Goal: Task Accomplishment & Management: Complete application form

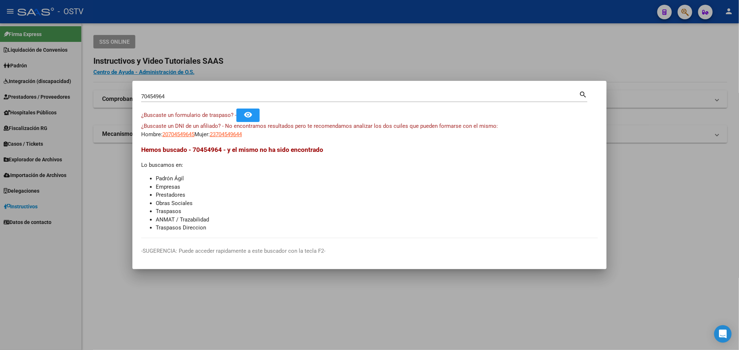
click at [220, 31] on div at bounding box center [369, 175] width 739 height 350
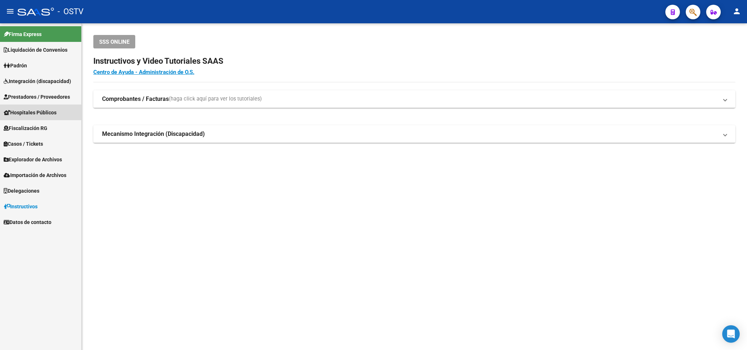
click at [52, 116] on span "Hospitales Públicos" at bounding box center [30, 113] width 53 height 8
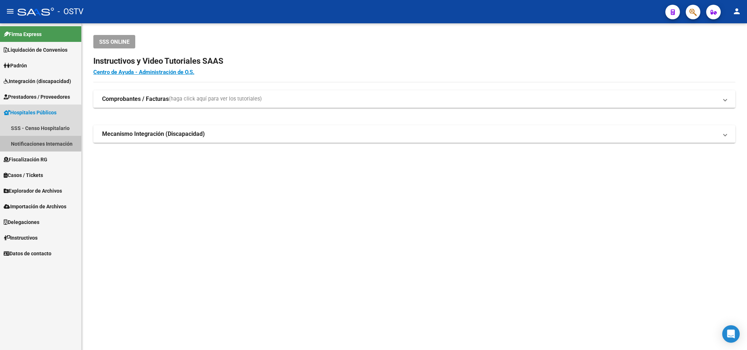
click at [23, 141] on link "Notificaciones Internación" at bounding box center [40, 144] width 81 height 16
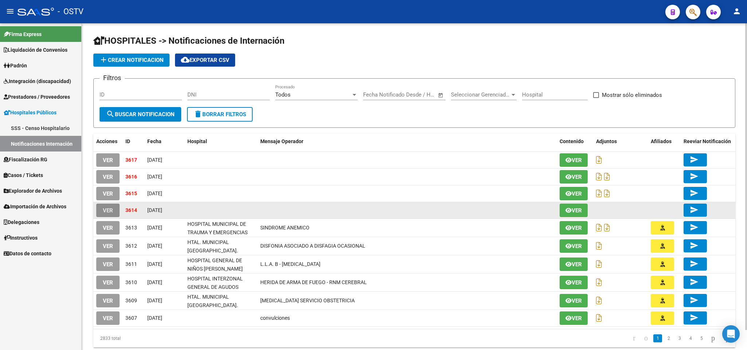
click at [109, 211] on span "VER" at bounding box center [108, 210] width 10 height 7
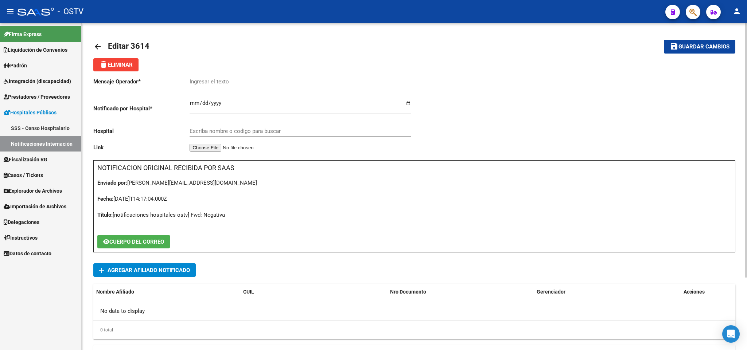
click at [96, 43] on mat-icon "arrow_back" at bounding box center [97, 46] width 9 height 9
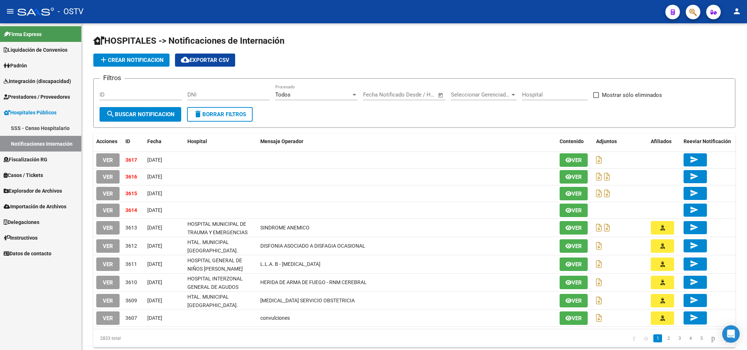
click at [109, 193] on span "VER" at bounding box center [108, 194] width 10 height 7
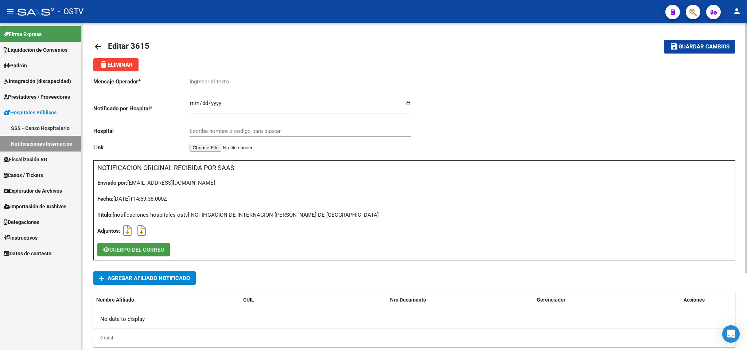
click at [158, 252] on span "CUERPO DEL CORREO" at bounding box center [136, 250] width 55 height 7
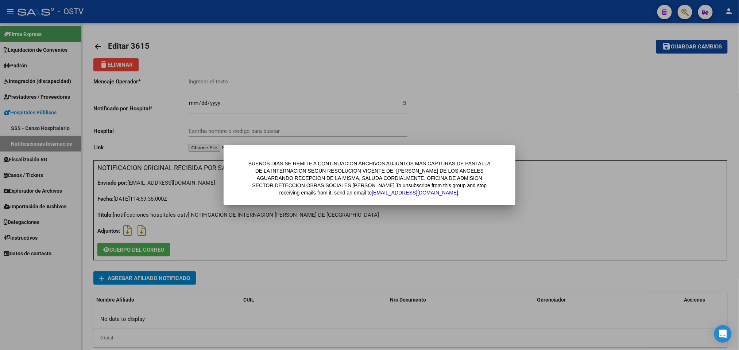
click at [131, 310] on div at bounding box center [369, 175] width 739 height 350
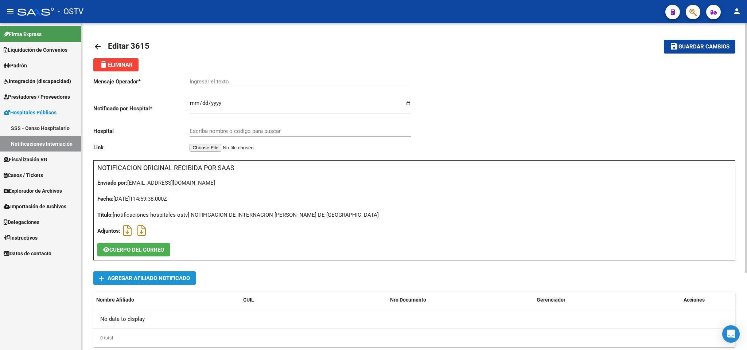
click at [191, 275] on button "add Agregar Afiliado Notificado" at bounding box center [144, 278] width 102 height 13
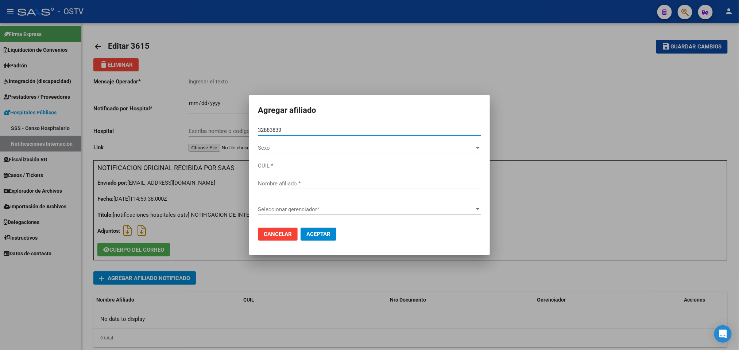
type input "32883839"
click at [300, 228] on button "Aceptar" at bounding box center [318, 234] width 36 height 13
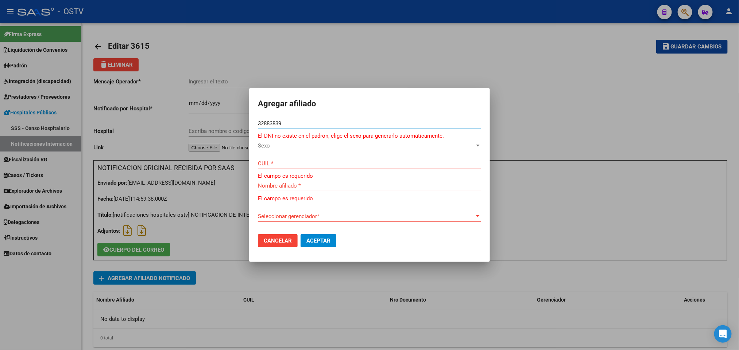
click at [318, 147] on span "Sexo" at bounding box center [366, 146] width 217 height 7
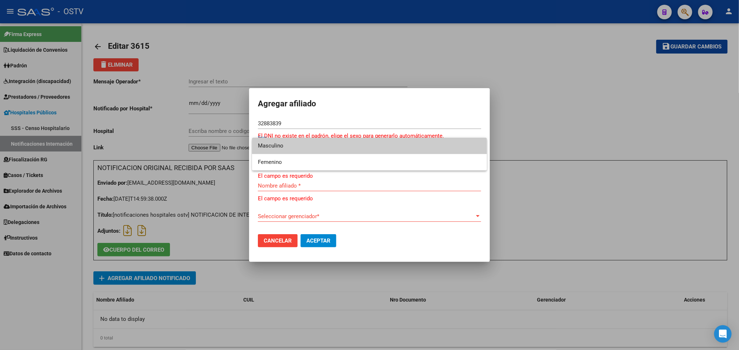
click at [391, 213] on div at bounding box center [369, 175] width 739 height 350
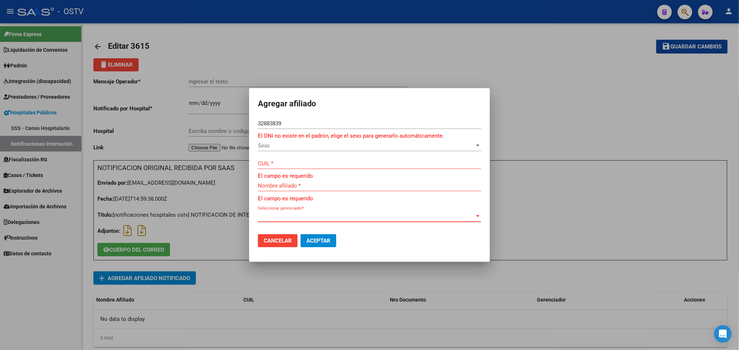
click at [391, 217] on span "Seleccionar gerenciador" at bounding box center [366, 216] width 217 height 7
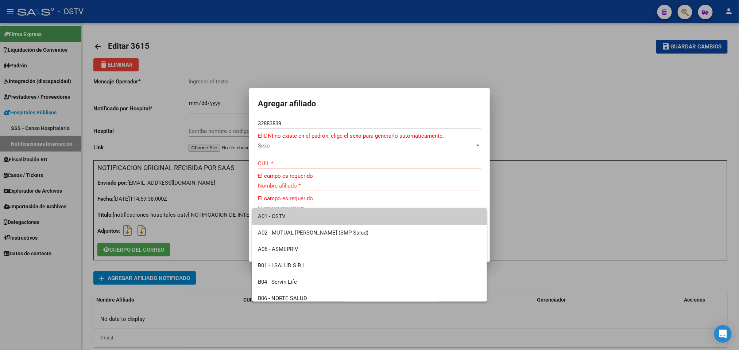
click at [302, 126] on div at bounding box center [369, 175] width 739 height 350
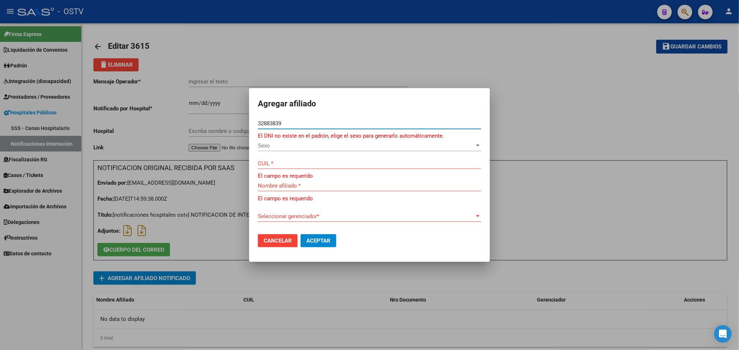
drag, startPoint x: 299, startPoint y: 124, endPoint x: 1, endPoint y: 139, distance: 297.9
click at [1, 139] on div "Agregar afiliado 32883839 Nro Documento * El DNI no existe en el padrón, elige …" at bounding box center [369, 175] width 739 height 350
click at [315, 129] on div "32883839 Nro Documento *" at bounding box center [369, 127] width 223 height 18
click at [308, 126] on div "32883839 Nro Documento *" at bounding box center [369, 123] width 223 height 11
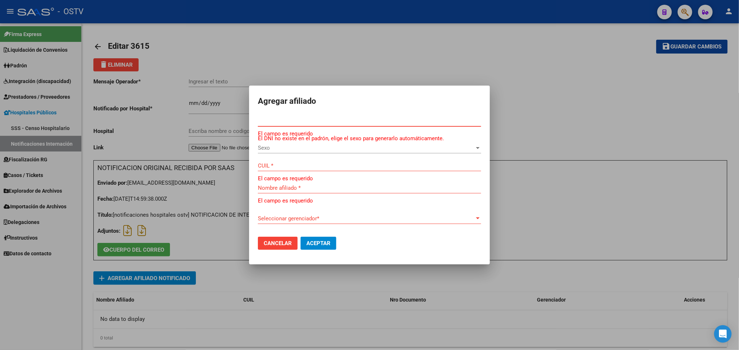
paste input "32883839"
type input "32883839"
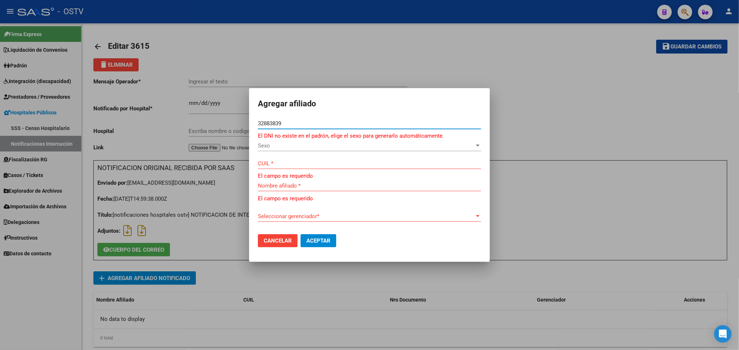
drag, startPoint x: 287, startPoint y: 124, endPoint x: 11, endPoint y: 150, distance: 276.6
click at [12, 151] on div "Agregar afiliado 32883839 Nro Documento * El DNI no existe en el padrón, elige …" at bounding box center [369, 175] width 739 height 350
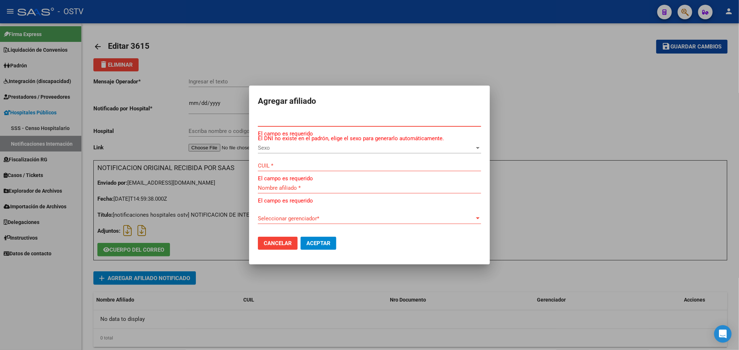
paste input "32883839"
type input "32883839"
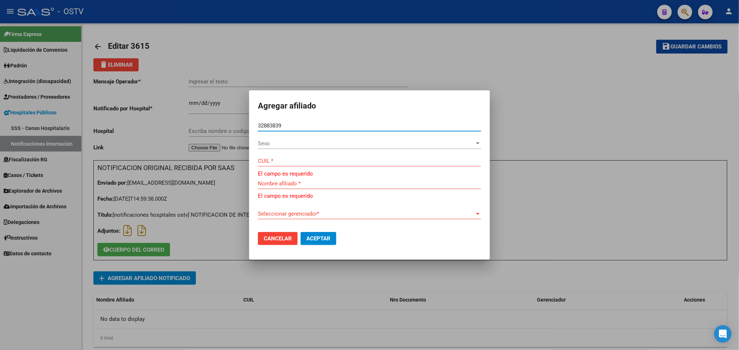
click at [300, 232] on button "Aceptar" at bounding box center [318, 238] width 36 height 13
type input "27328838392"
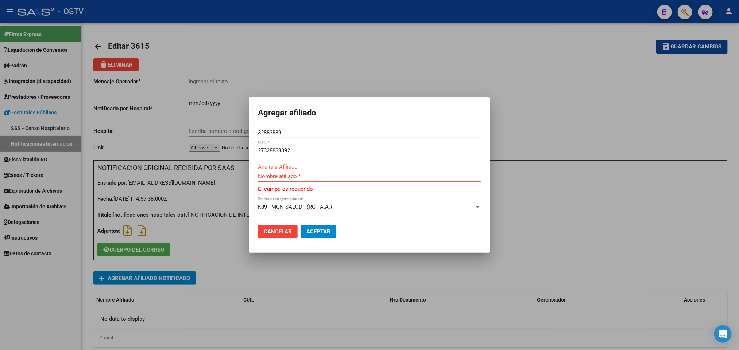
type input "[PERSON_NAME] DE [GEOGRAPHIC_DATA]"
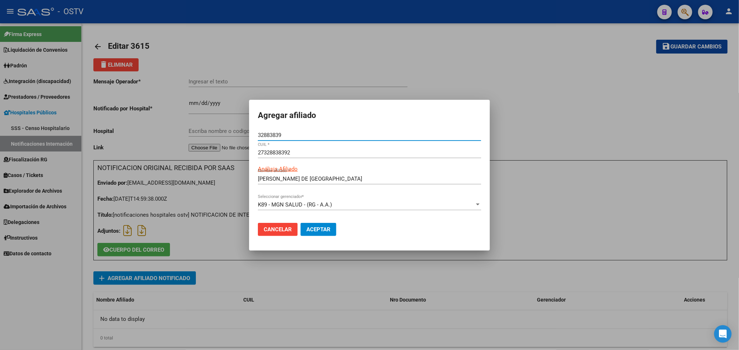
click at [316, 231] on span "Aceptar" at bounding box center [318, 229] width 24 height 7
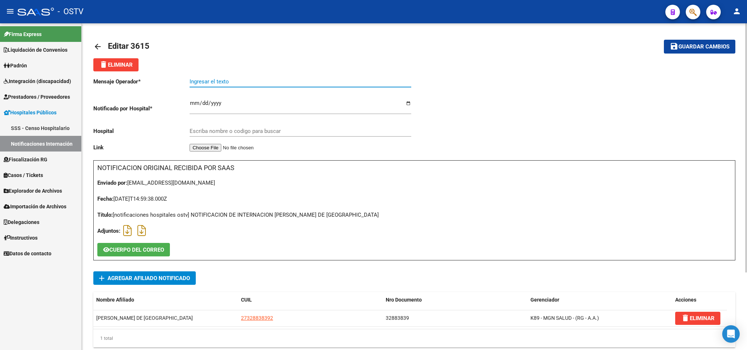
click at [199, 81] on input "Ingresar el texto" at bounding box center [301, 81] width 222 height 7
type input "EMBARAZO 35 SEMANAS"
click at [690, 51] on button "save Guardar cambios" at bounding box center [699, 46] width 71 height 13
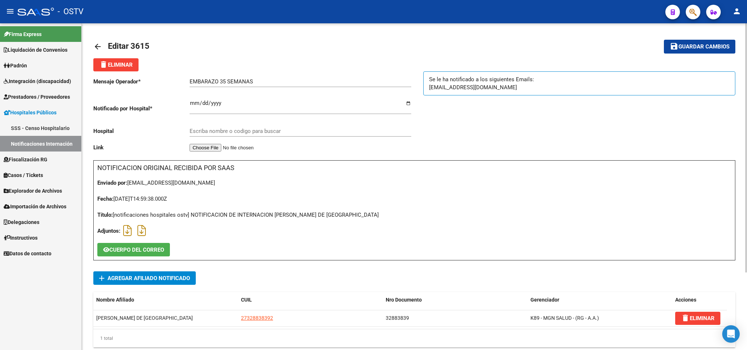
click at [93, 45] on mat-icon "arrow_back" at bounding box center [97, 46] width 9 height 9
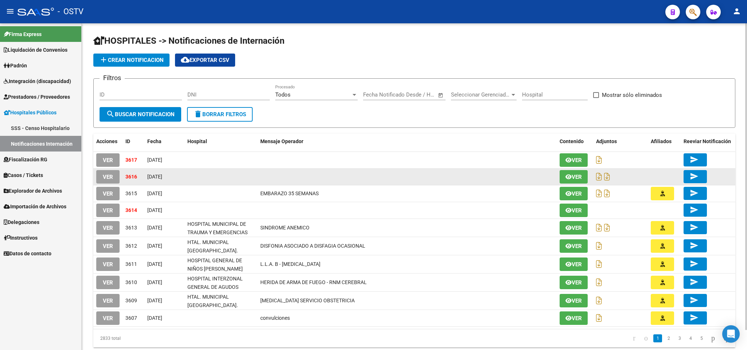
click at [101, 175] on button "VER" at bounding box center [107, 176] width 23 height 13
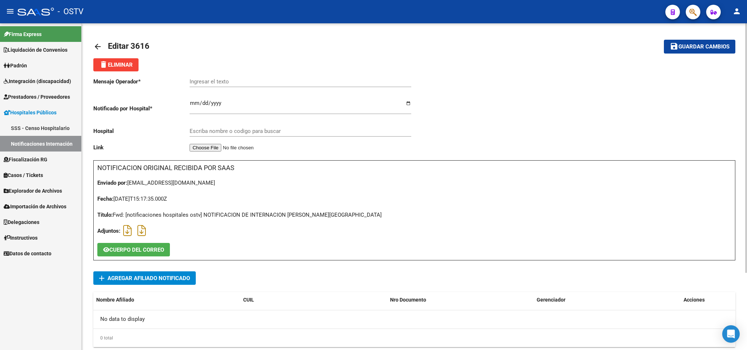
click at [115, 62] on span "delete Eliminar" at bounding box center [116, 65] width 34 height 7
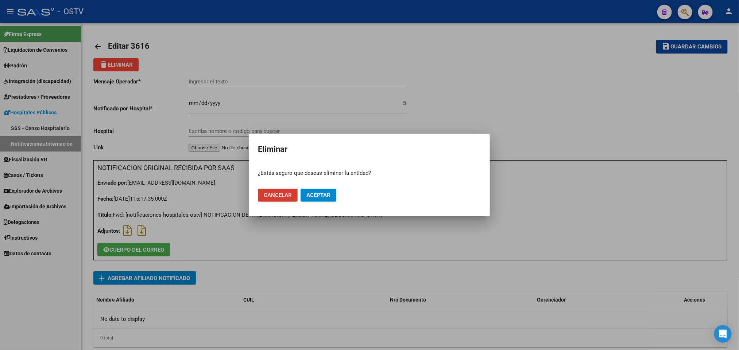
click at [331, 192] on button "Aceptar" at bounding box center [318, 195] width 36 height 13
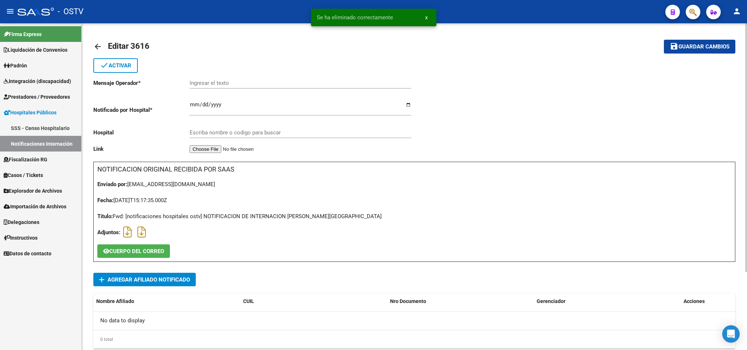
click at [100, 45] on mat-icon "arrow_back" at bounding box center [97, 46] width 9 height 9
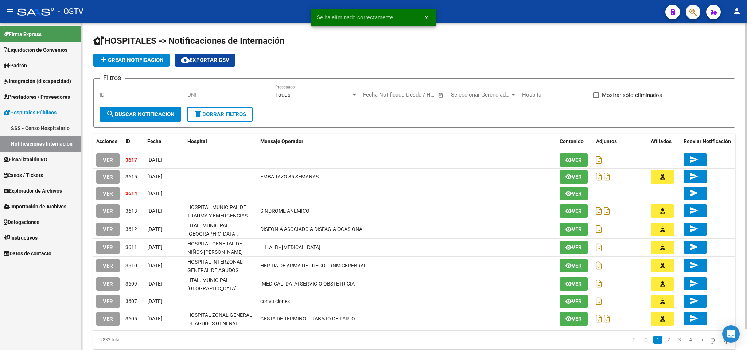
click at [116, 148] on datatable-header-cell "Acciones" at bounding box center [107, 142] width 29 height 16
click at [113, 158] on button "VER" at bounding box center [107, 160] width 23 height 13
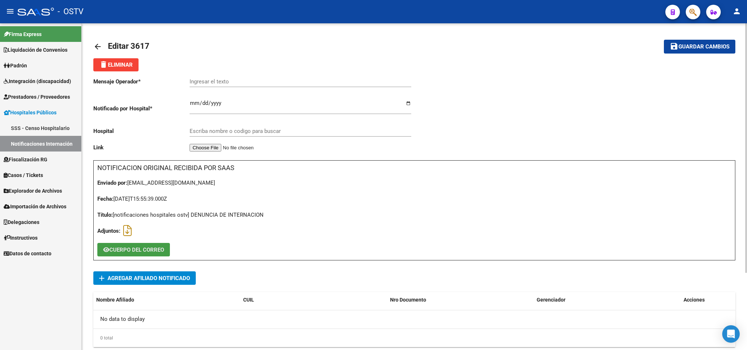
click at [131, 245] on button "CUERPO DEL CORREO" at bounding box center [133, 249] width 73 height 13
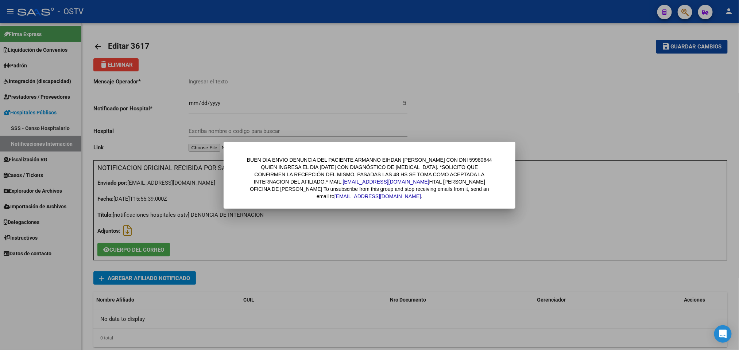
click at [456, 159] on div "BUEN DIA ENVIO DENUNCIA DEL PACIENTE ARMANNO EIHDAN NOAH CON DNI 59980644 QUIEN…" at bounding box center [369, 178] width 248 height 44
copy div "59980644"
click at [393, 253] on div at bounding box center [369, 175] width 739 height 350
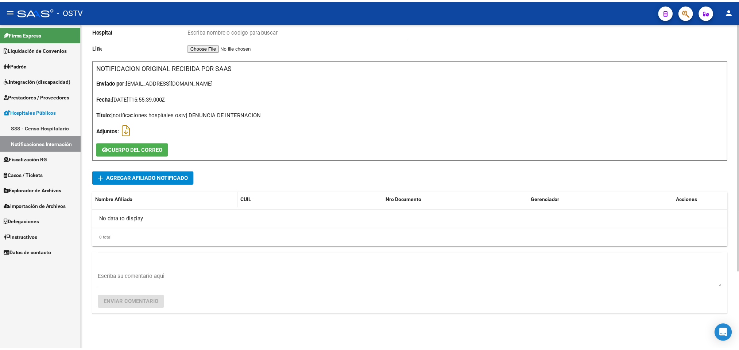
scroll to position [101, 0]
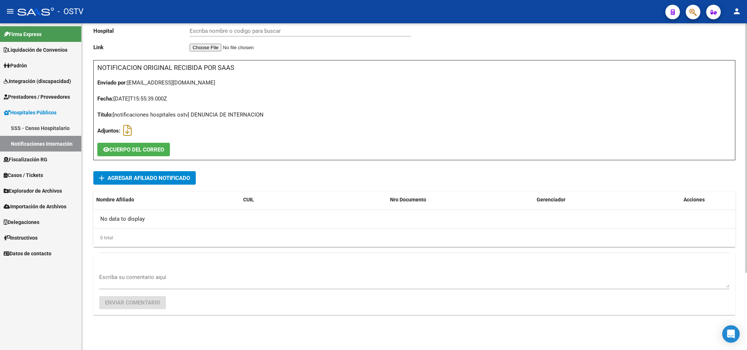
click at [162, 180] on span "Agregar Afiliado Notificado" at bounding box center [149, 178] width 82 height 7
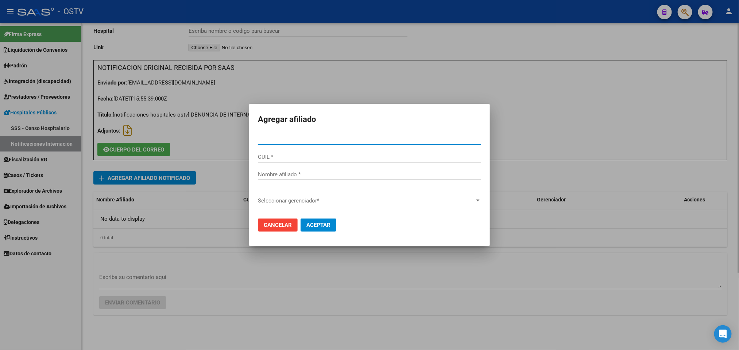
paste input "59980644"
type input "59980644"
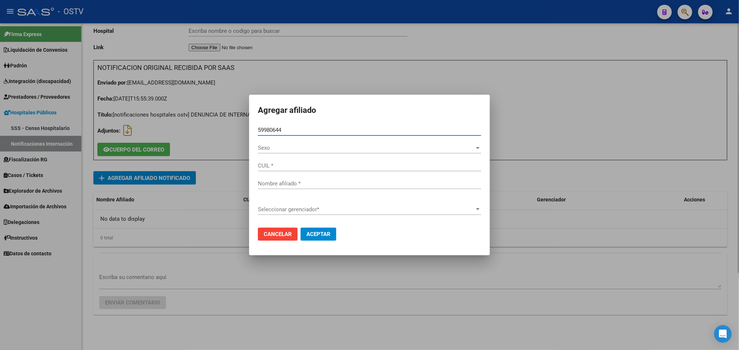
type input "27599806445"
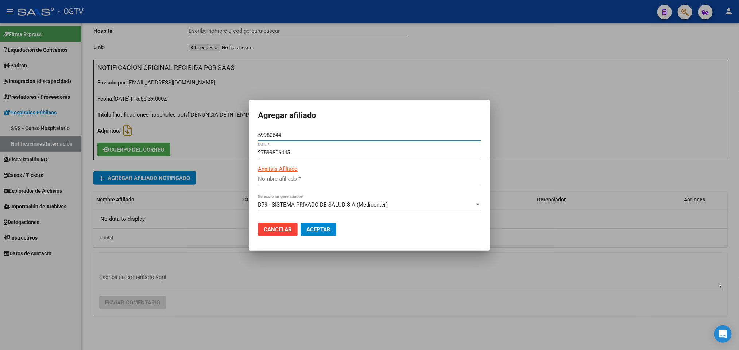
type input "ARMANNO EIHDAN NOAH"
type input "59980644"
click at [321, 229] on span "Aceptar" at bounding box center [318, 229] width 24 height 7
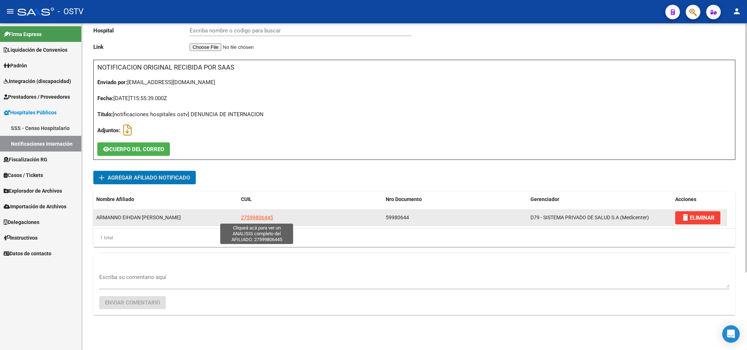
click at [245, 215] on span "27599806445" at bounding box center [257, 218] width 32 height 6
type textarea "27599806445"
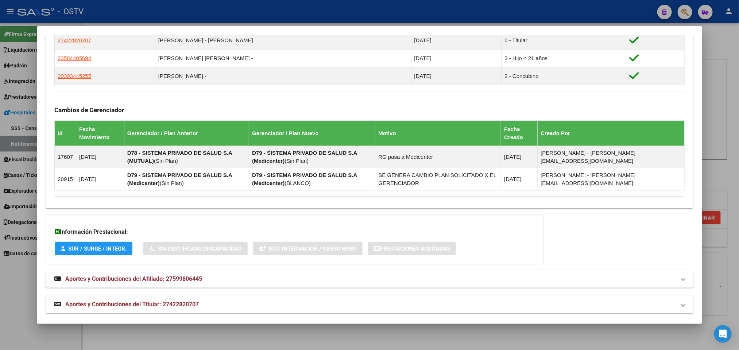
scroll to position [438, 0]
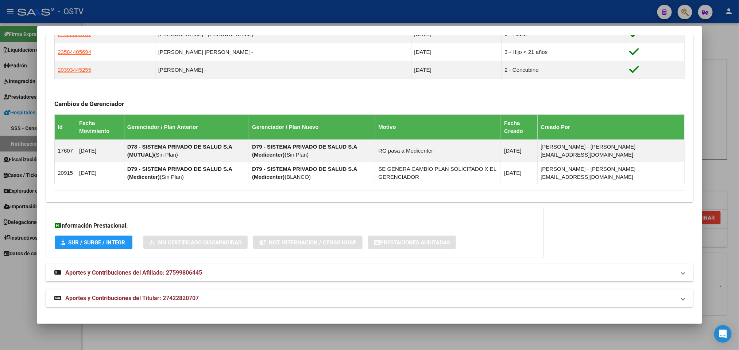
click at [170, 300] on span "Aportes y Contribuciones del Titular: 27422820707" at bounding box center [131, 298] width 133 height 7
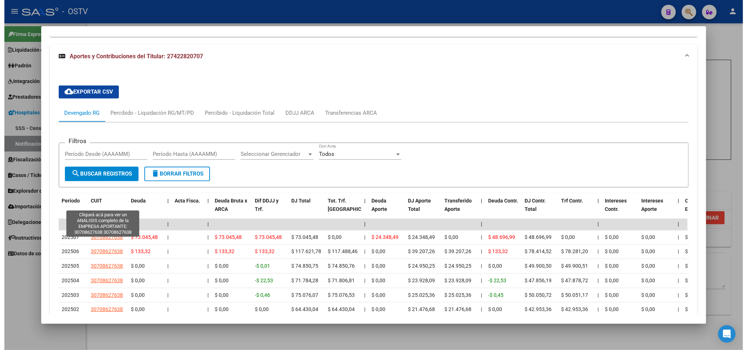
scroll to position [629, 0]
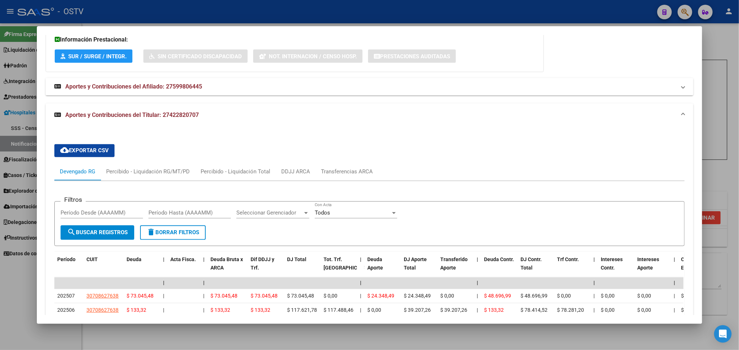
click at [11, 299] on div at bounding box center [369, 175] width 739 height 350
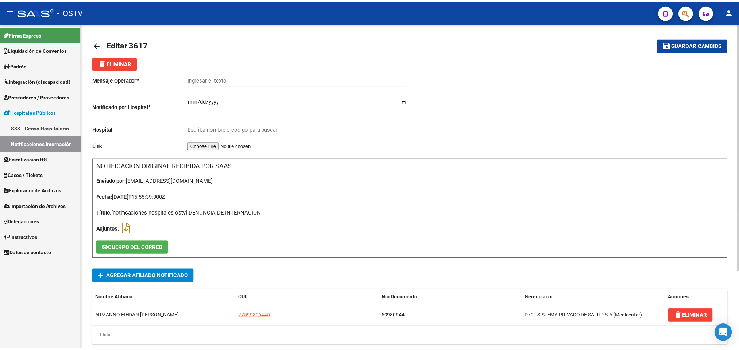
scroll to position [0, 0]
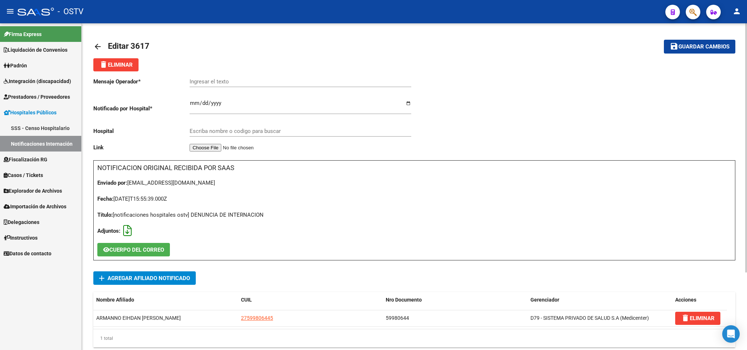
click at [125, 231] on icon at bounding box center [127, 231] width 8 height 0
click at [207, 77] on div "Ingresar el texto" at bounding box center [301, 79] width 222 height 16
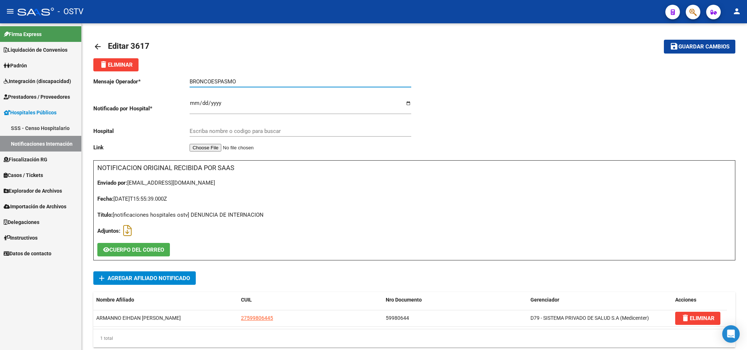
type input "BRONCOESPASMO"
click at [248, 131] on input "Escriba nombre o codigo para buscar" at bounding box center [301, 131] width 222 height 7
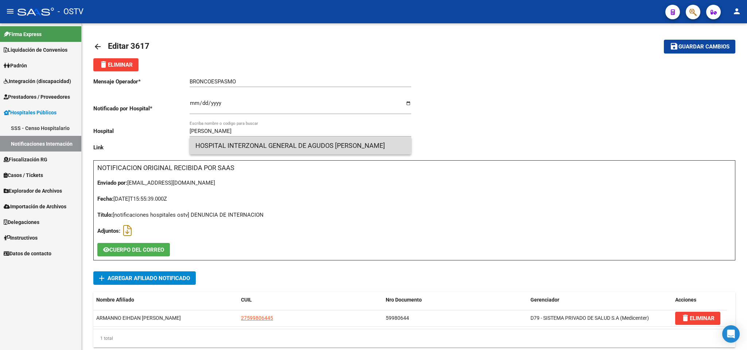
click at [267, 141] on span "HOSPITAL INTERZONAL GENERAL DE AGUDOS LUISA CRAVENNA DE GANDULFO" at bounding box center [300, 146] width 210 height 18
type input "HOSPITAL INTERZONAL GENERAL DE AGUDOS LUISA CRAVENNA DE GANDULFO"
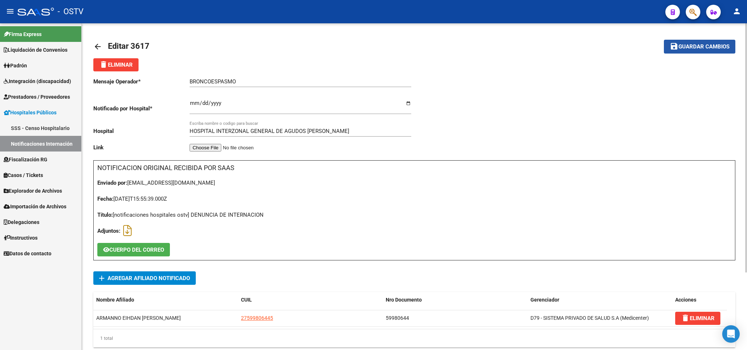
click at [687, 50] on button "save Guardar cambios" at bounding box center [699, 46] width 71 height 13
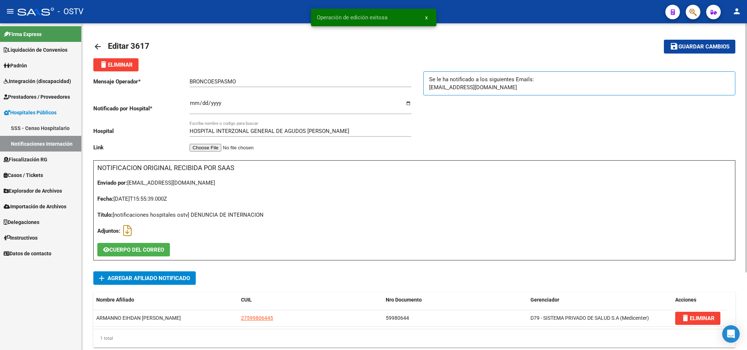
click at [102, 40] on link "arrow_back" at bounding box center [100, 46] width 15 height 17
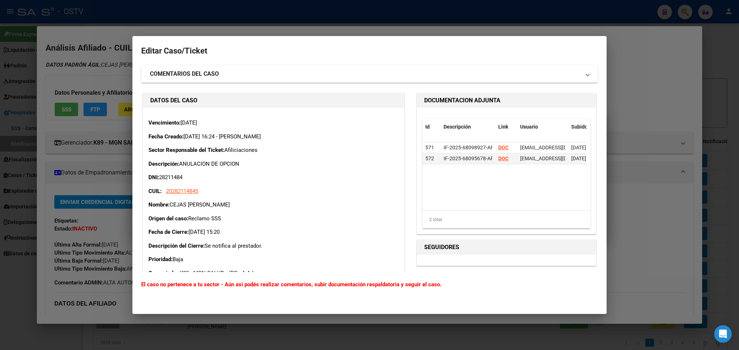
click at [120, 71] on div at bounding box center [369, 175] width 739 height 350
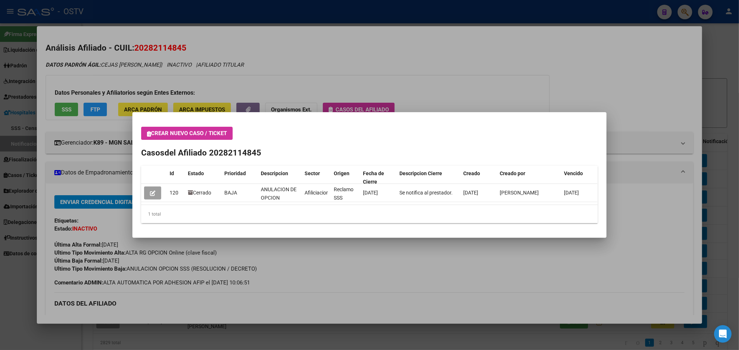
click at [161, 6] on div at bounding box center [369, 175] width 739 height 350
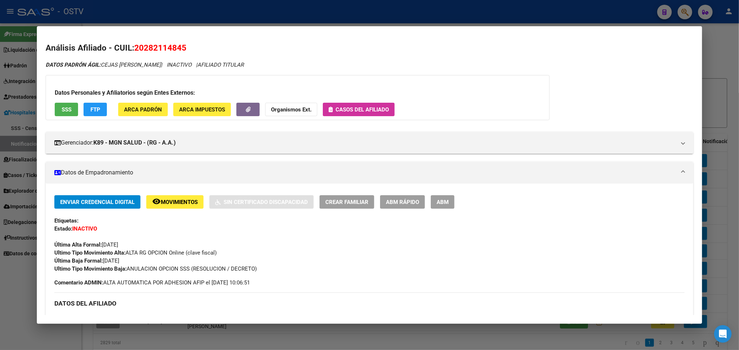
click at [166, 10] on div at bounding box center [369, 175] width 739 height 350
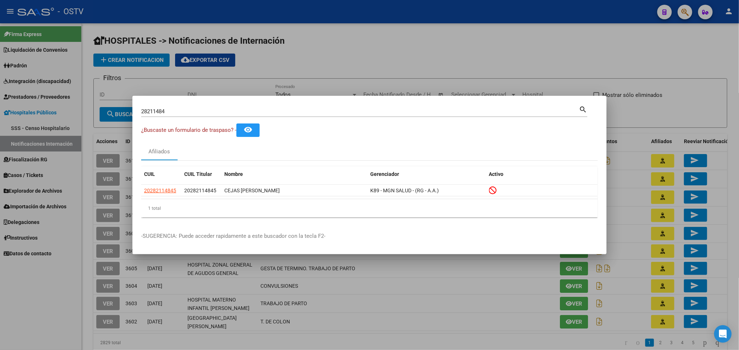
click at [169, 36] on div at bounding box center [369, 175] width 739 height 350
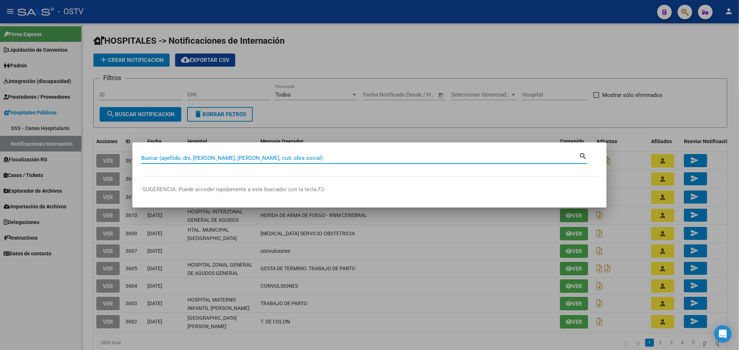
paste input "32883839"
type input "32883839"
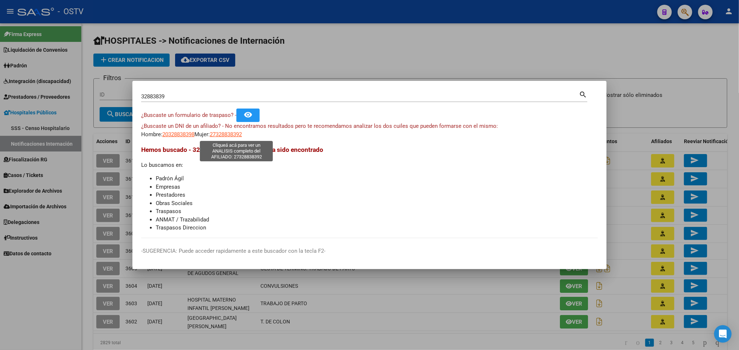
click at [238, 137] on span "27328838392" at bounding box center [226, 134] width 32 height 7
type textarea "27328838392"
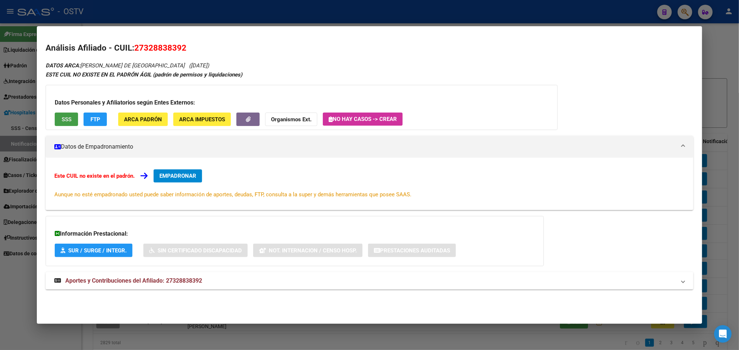
click at [63, 121] on span "SSS" at bounding box center [67, 119] width 10 height 7
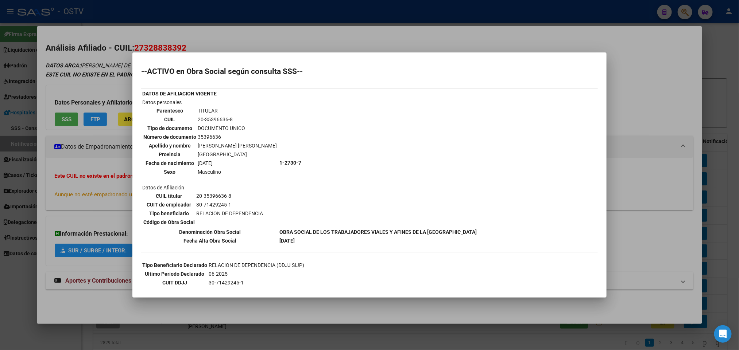
click at [214, 117] on td "20-35396636-8" at bounding box center [237, 120] width 80 height 8
copy td "35396636"
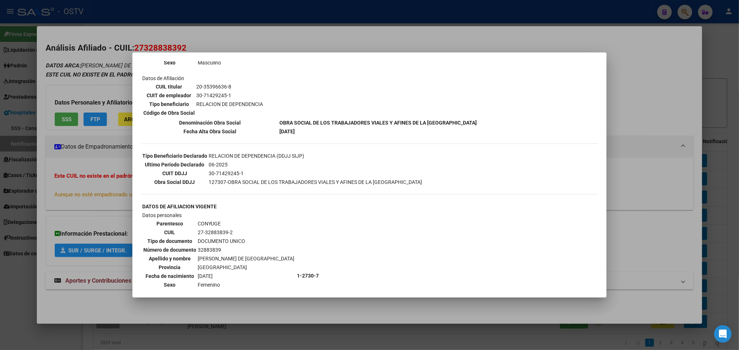
scroll to position [164, 0]
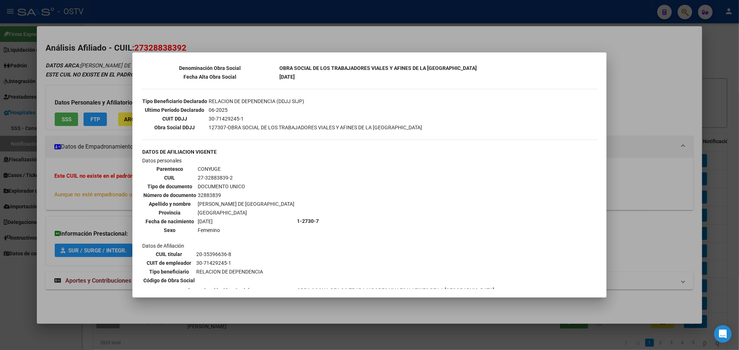
drag, startPoint x: 231, startPoint y: 173, endPoint x: 190, endPoint y: 174, distance: 41.2
click at [190, 174] on tr "CUIL 27-32883839-2" at bounding box center [219, 178] width 152 height 8
copy tr "27-32883839-2"
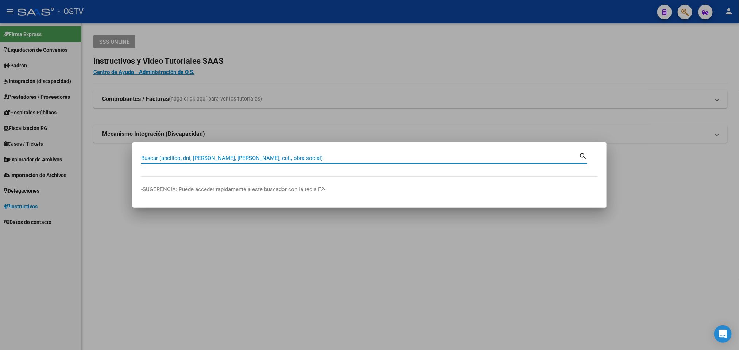
paste input "35396636"
type input "35396636"
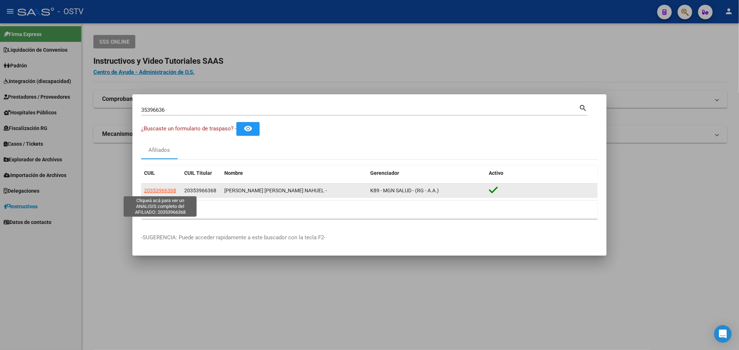
click at [167, 190] on span "20353966368" at bounding box center [160, 191] width 32 height 6
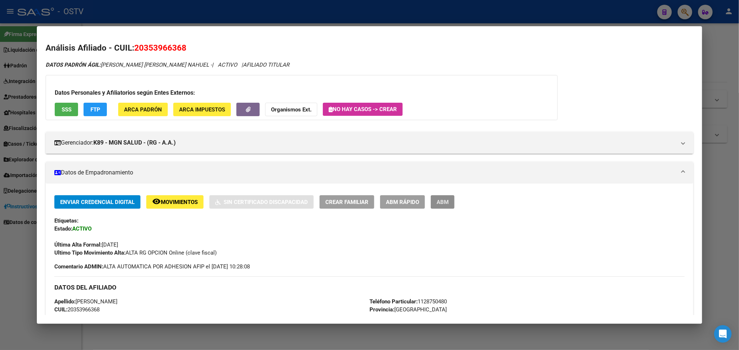
click at [441, 208] on button "ABM" at bounding box center [443, 201] width 24 height 13
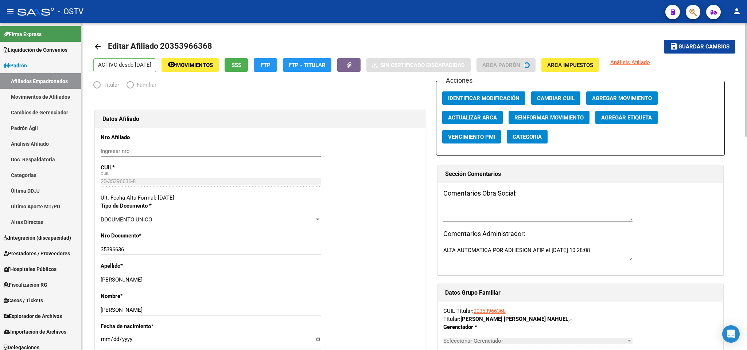
radio input "true"
type input "30-71429245-1"
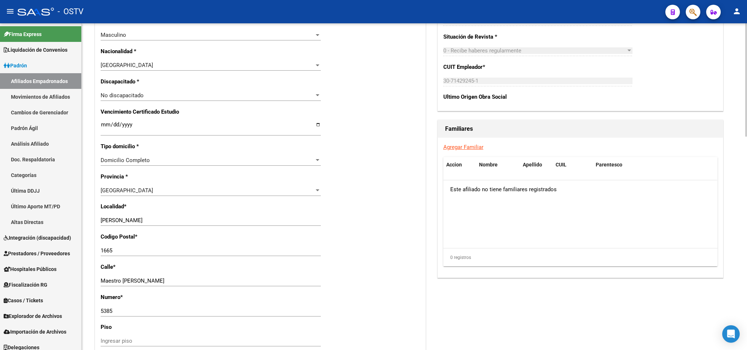
scroll to position [438, 0]
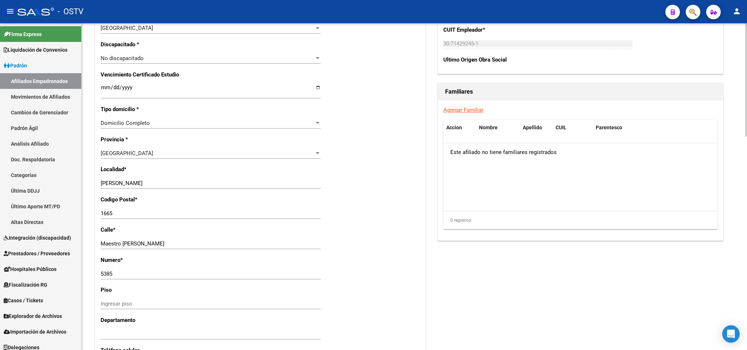
click at [459, 113] on link "Agregar Familiar" at bounding box center [463, 110] width 40 height 7
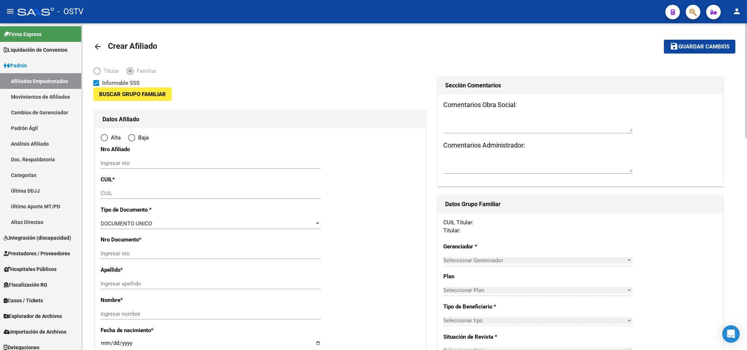
type input "30-71429245-1"
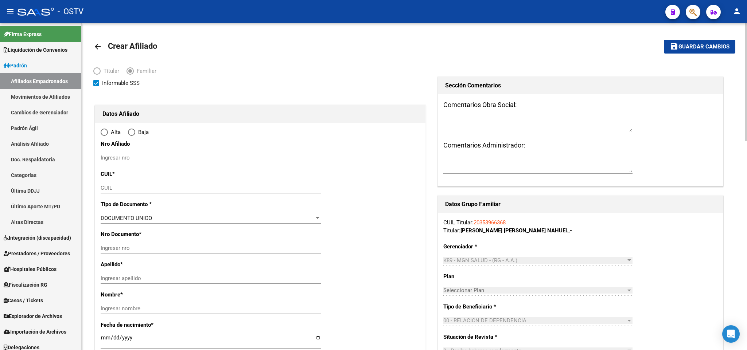
type input "JOSE CLEMENTE P"
type input "1665"
type input "Maestro Sarmiento"
type input "5385"
radio input "true"
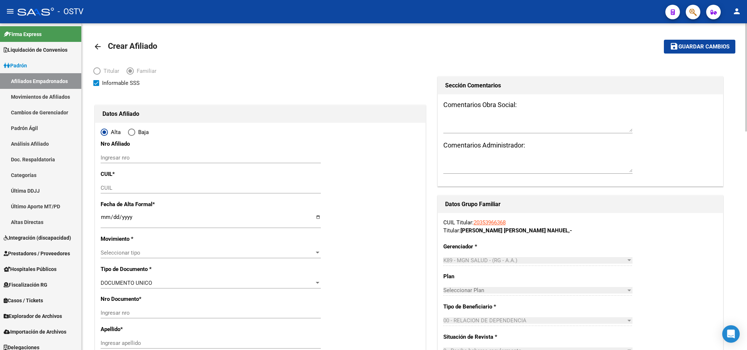
type input "30-71429245-1"
click at [144, 187] on input "CUIL" at bounding box center [211, 188] width 220 height 7
paste input "27-32883839-2"
type input "27-32883839-2"
type input "32883839"
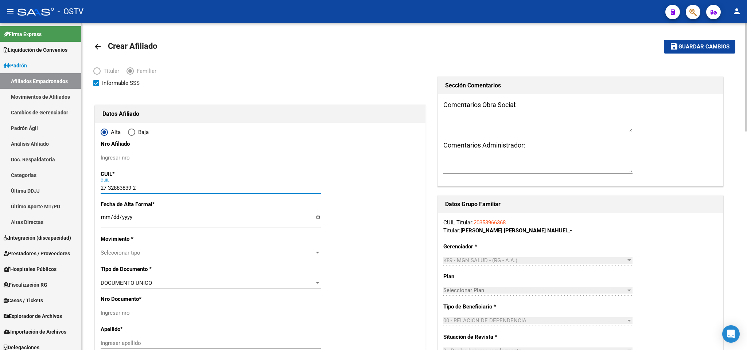
type input "HOPP"
type input "MARIA DE LOS ANGELES"
type input "1987-01-07"
type input "JOSE CLEMENTE P"
type input "Copello"
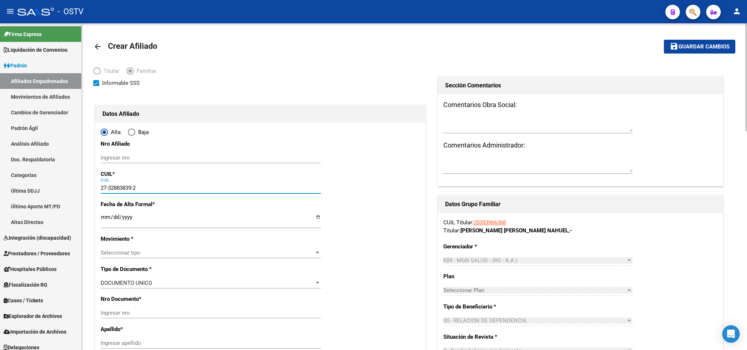
type input "20"
type input "27-32883839-2"
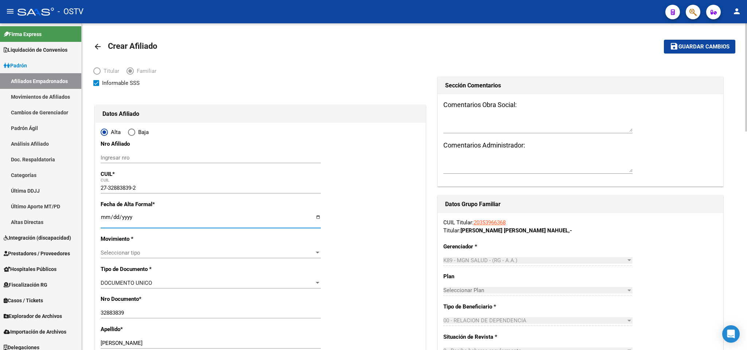
click at [109, 220] on input "Ingresar fecha" at bounding box center [211, 220] width 220 height 12
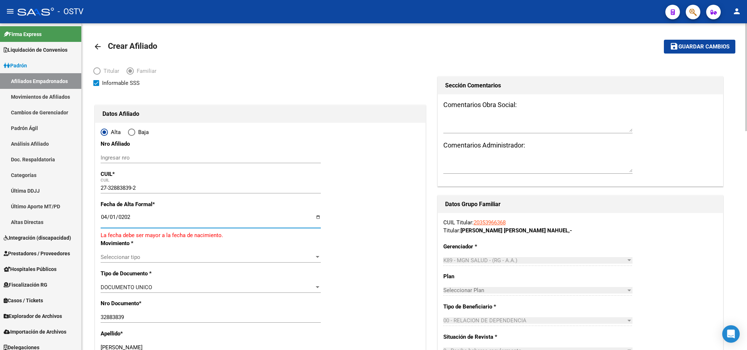
type input "2025-04-01"
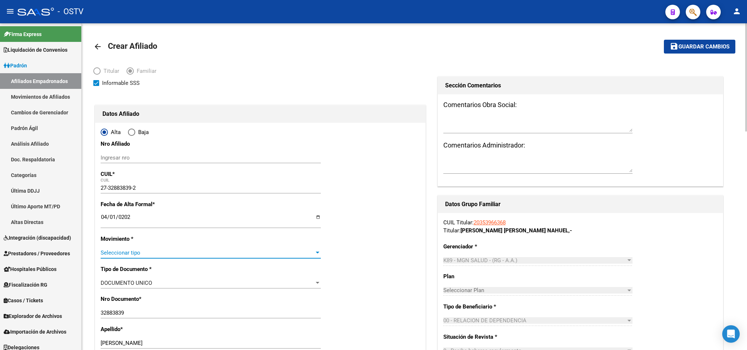
click at [138, 252] on span "Seleccionar tipo" at bounding box center [208, 253] width 214 height 7
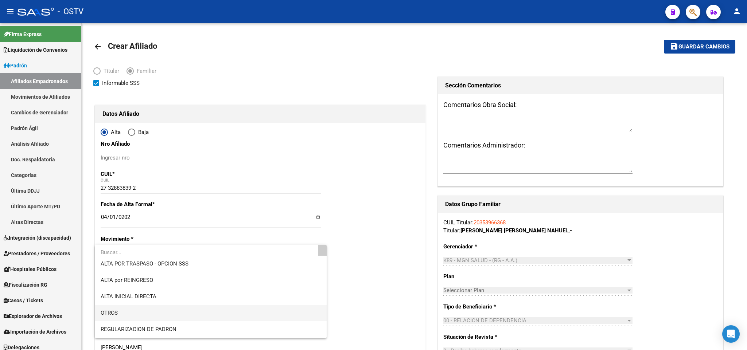
scroll to position [55, 0]
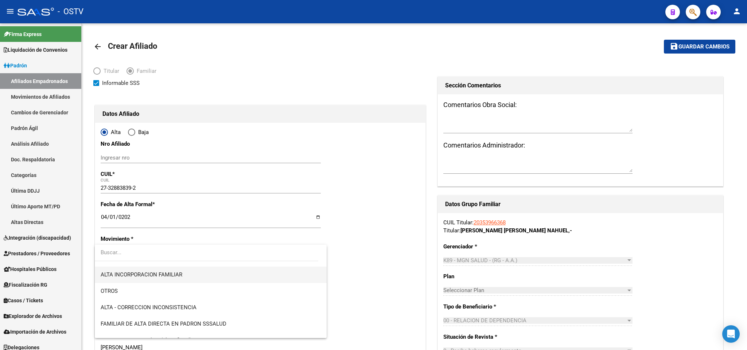
click at [172, 280] on span "ALTA INCORPORACION FAMILIAR" at bounding box center [211, 275] width 220 height 16
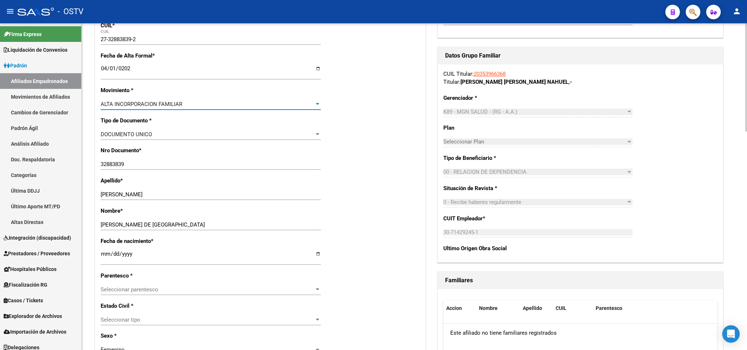
scroll to position [164, 0]
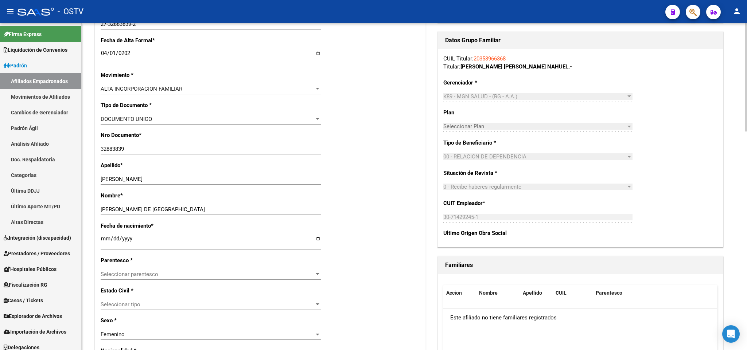
click at [155, 278] on div "Seleccionar parentesco Seleccionar parentesco" at bounding box center [211, 274] width 220 height 11
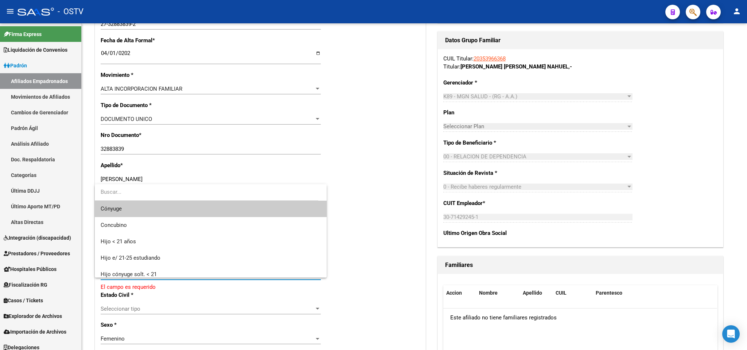
click at [139, 210] on span "Cónyuge" at bounding box center [211, 209] width 220 height 16
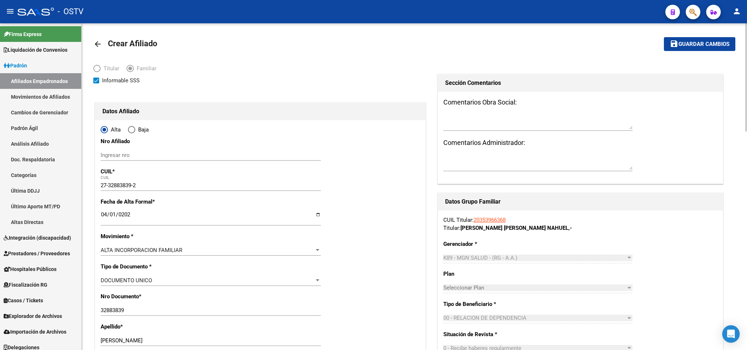
scroll to position [0, 0]
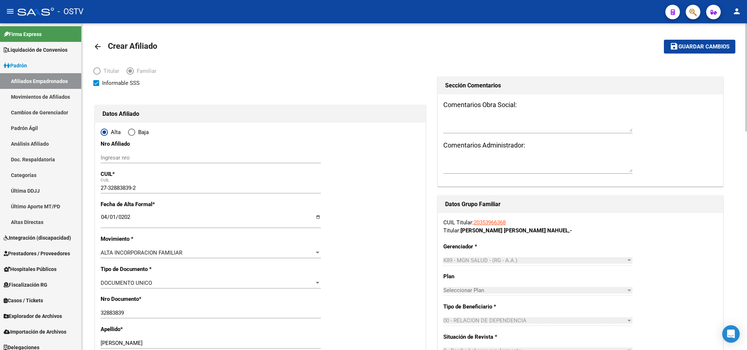
click at [147, 80] on div "Informable SSS" at bounding box center [260, 83] width 334 height 9
click at [119, 86] on span "Informable SSS" at bounding box center [121, 83] width 38 height 9
click at [96, 86] on input "Informable SSS" at bounding box center [96, 86] width 0 height 0
checkbox input "false"
click at [688, 44] on span "Guardar cambios" at bounding box center [704, 47] width 51 height 7
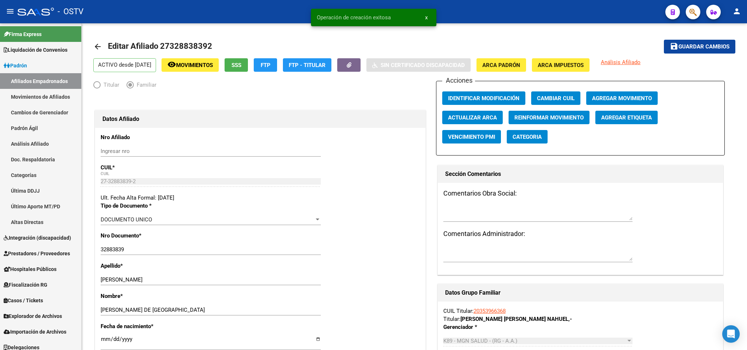
radio input "true"
type input "30-71429245-1"
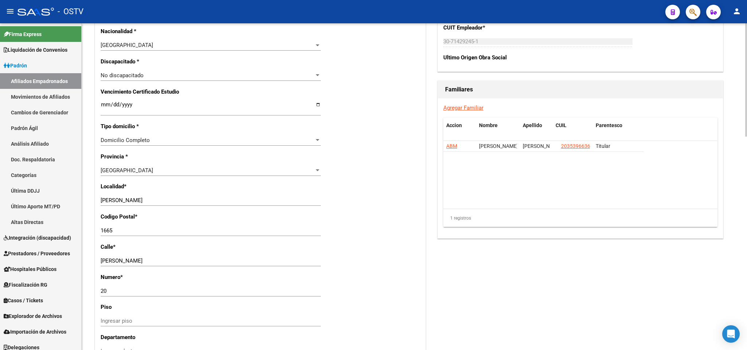
scroll to position [492, 0]
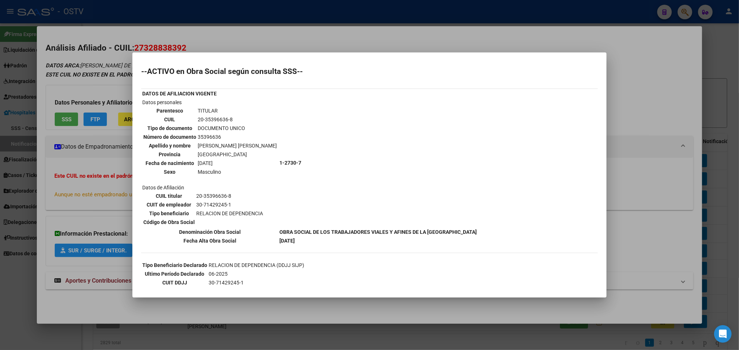
scroll to position [219, 0]
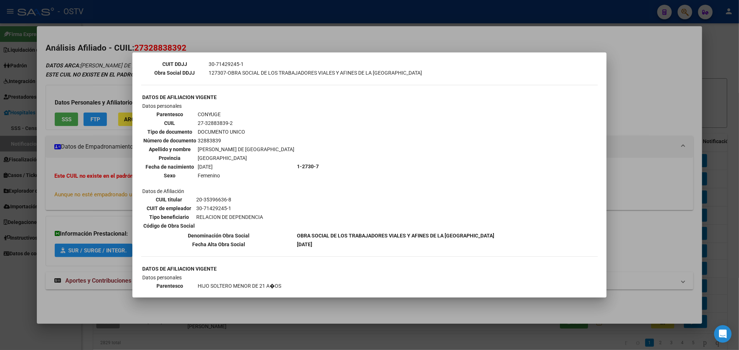
click at [265, 33] on div at bounding box center [369, 175] width 739 height 350
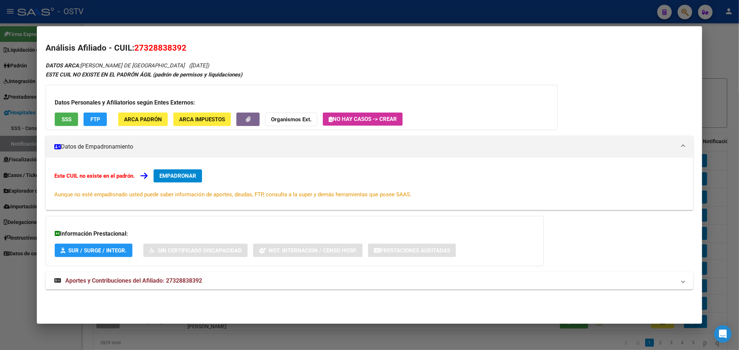
click at [257, 23] on div at bounding box center [369, 175] width 739 height 350
